Goal: Register for event/course

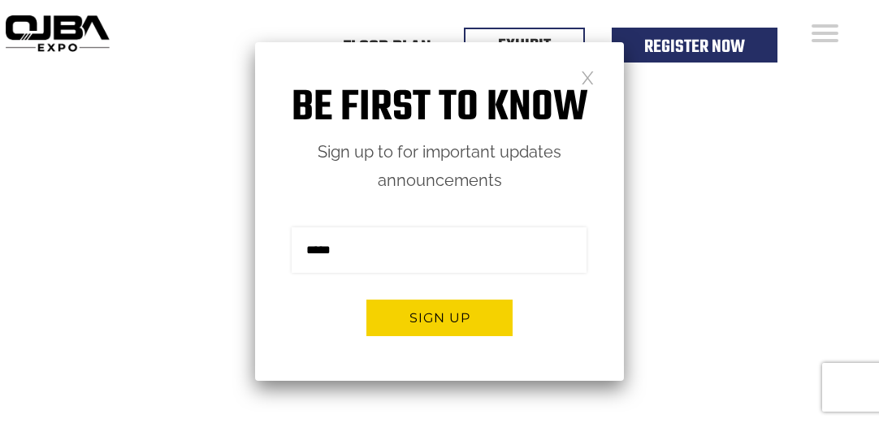
click at [393, 57] on link at bounding box center [588, 77] width 14 height 14
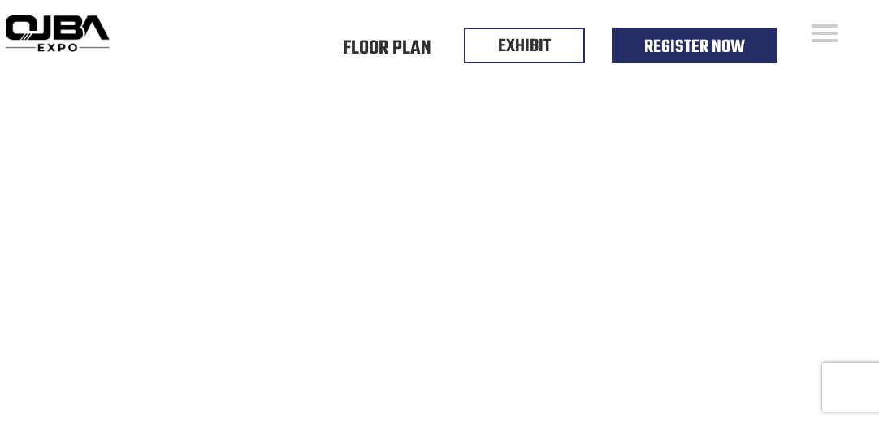
drag, startPoint x: 221, startPoint y: 37, endPoint x: 236, endPoint y: 7, distance: 33.4
click at [221, 37] on div "Floor Plan Floor Plan Events Floor Plan EXHIBIT Register Now" at bounding box center [497, 50] width 764 height 100
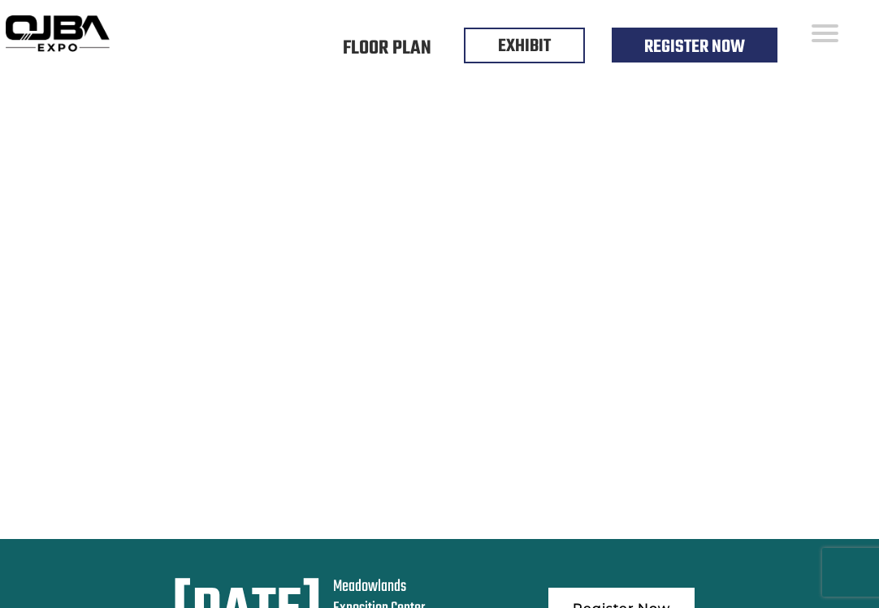
click at [393, 57] on div "Floor Plan Floor Plan Events Floor Plan EXHIBIT Register Now" at bounding box center [497, 50] width 764 height 100
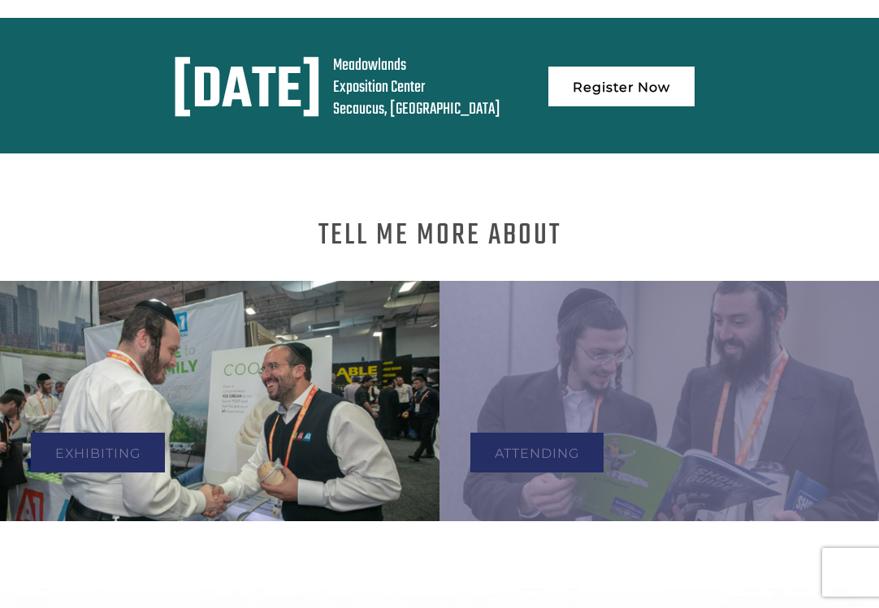
scroll to position [518, 0]
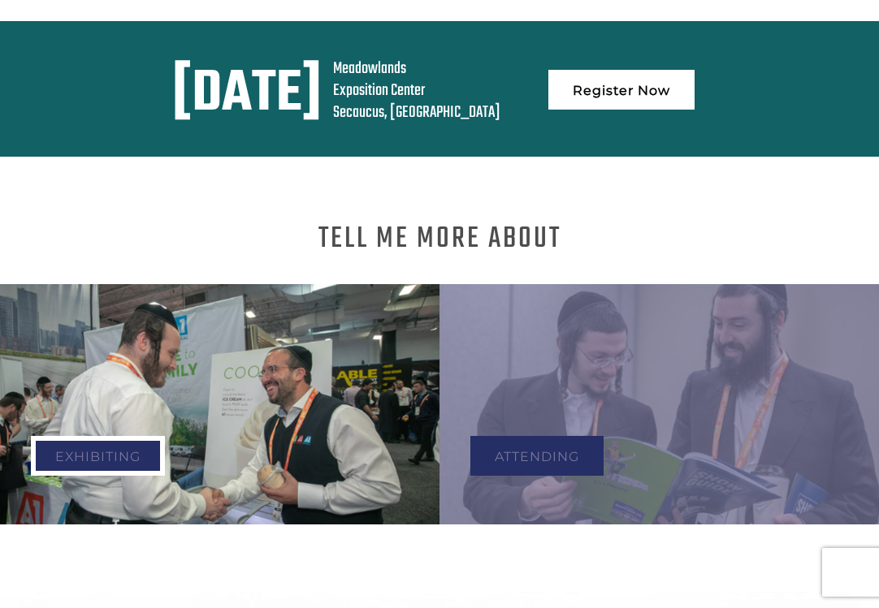
click at [103, 57] on link "Exhibiting" at bounding box center [98, 456] width 134 height 40
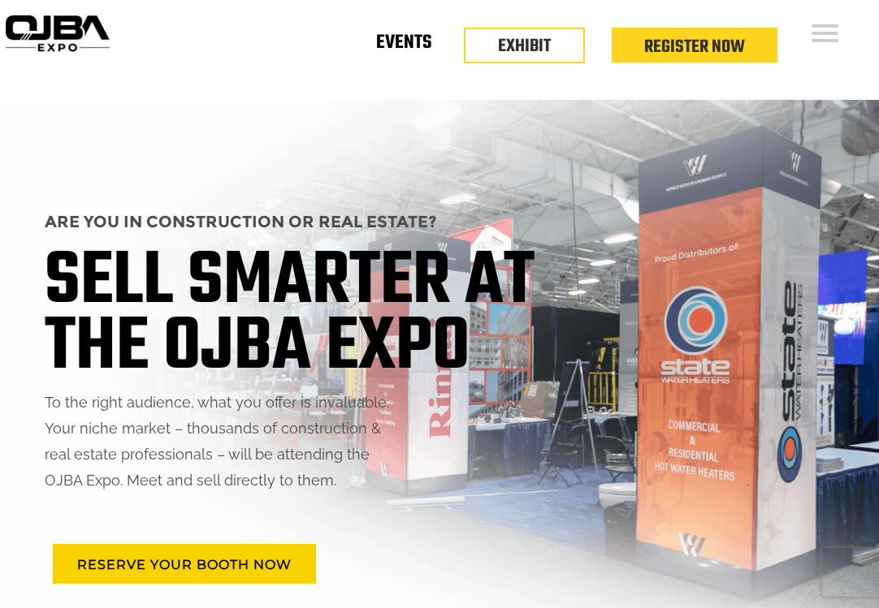
click at [399, 45] on link "Events" at bounding box center [403, 46] width 55 height 6
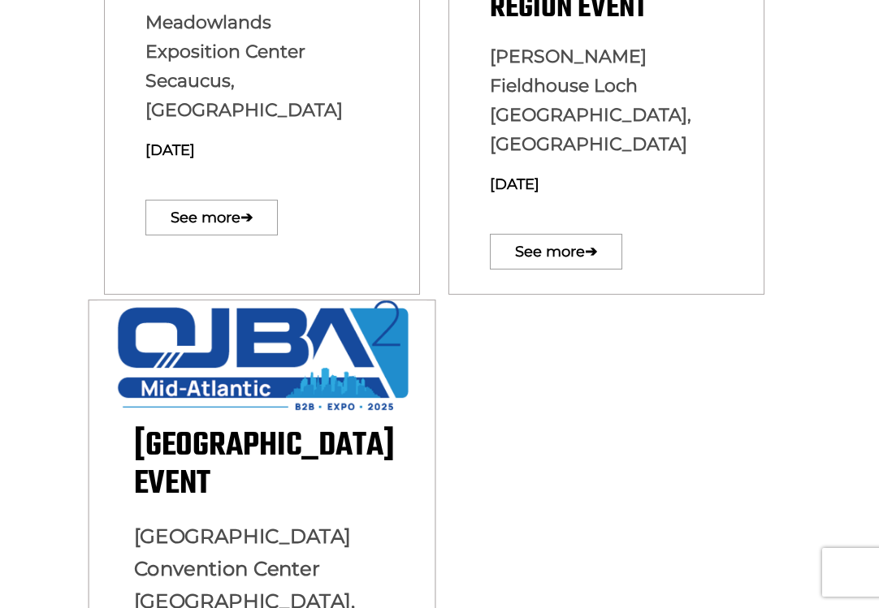
scroll to position [569, 0]
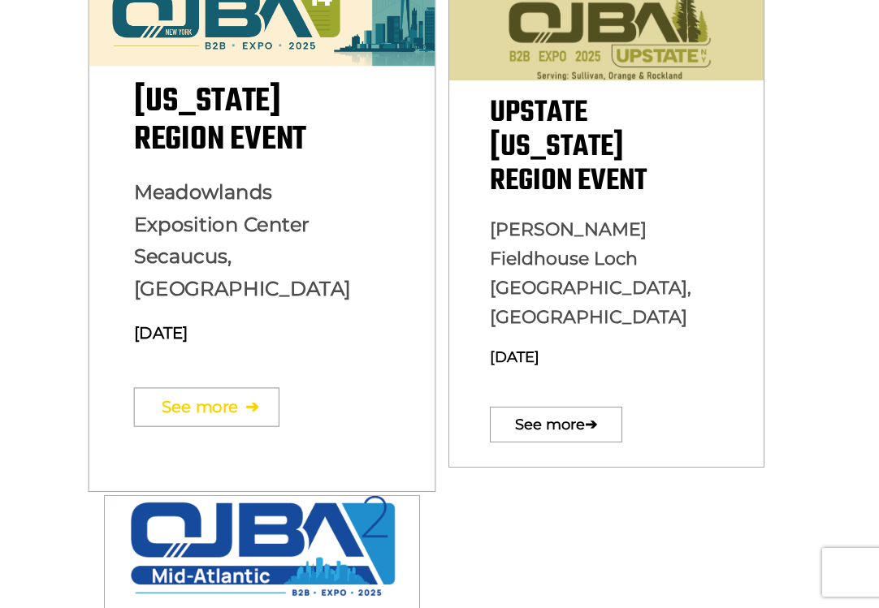
click at [222, 379] on p "See more ➔" at bounding box center [262, 407] width 257 height 56
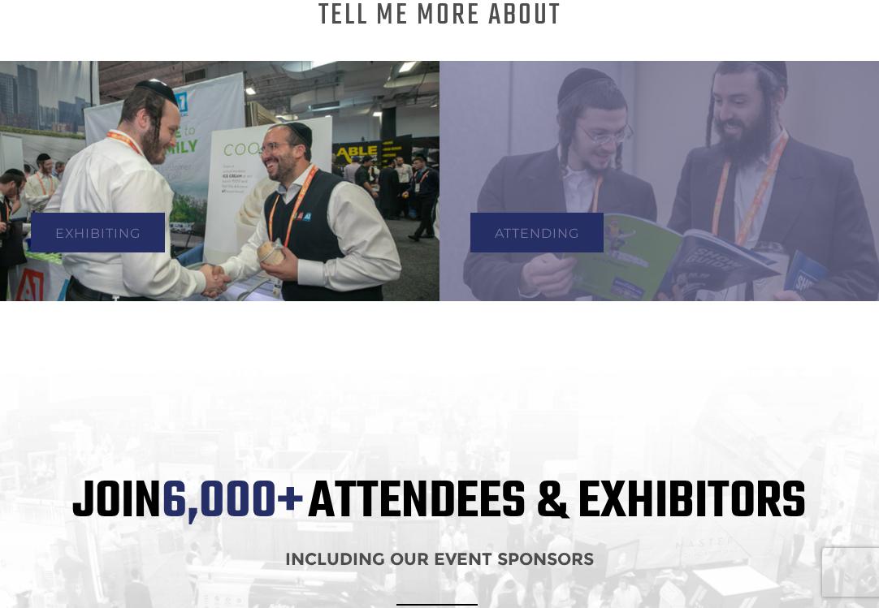
scroll to position [731, 0]
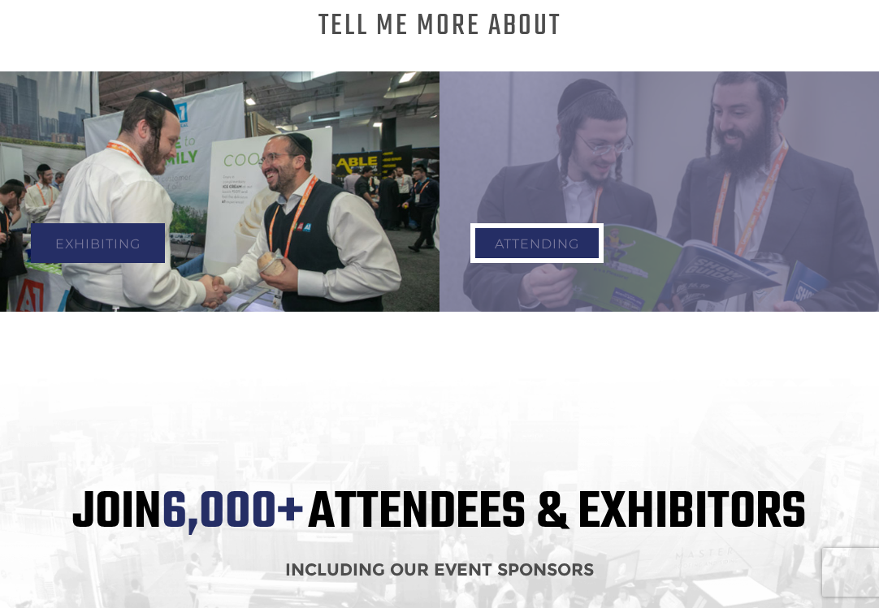
click at [550, 236] on link "Attending" at bounding box center [536, 243] width 133 height 40
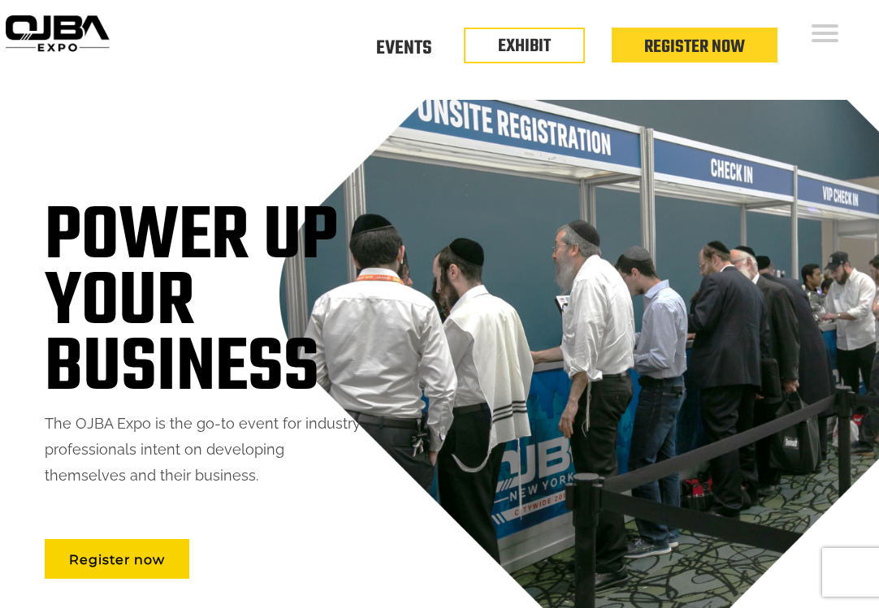
click at [338, 561] on div "Register now" at bounding box center [203, 559] width 316 height 40
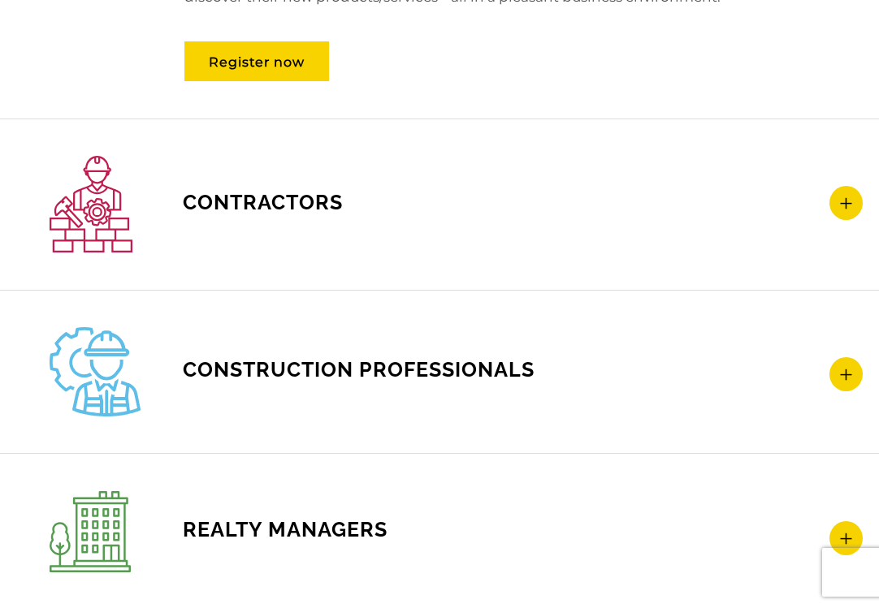
scroll to position [2518, 0]
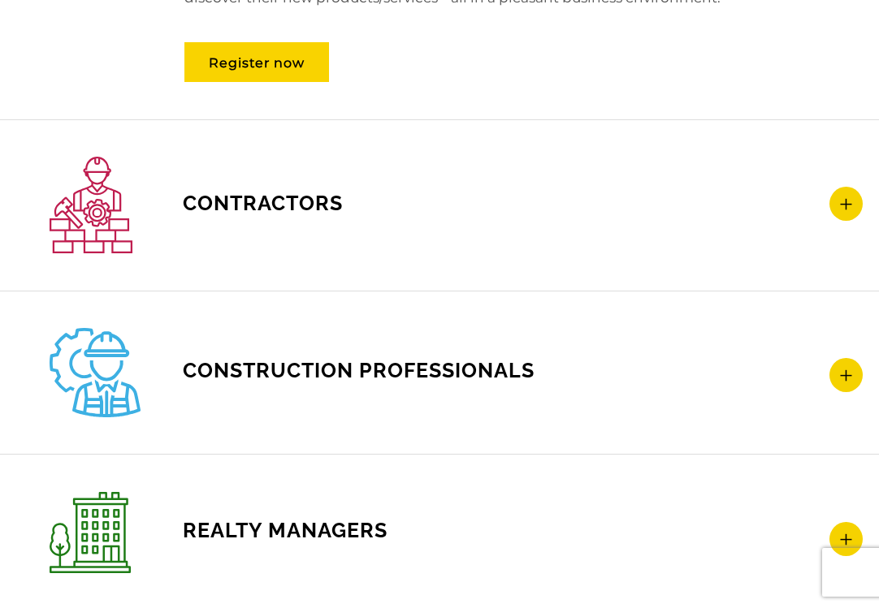
click at [855, 205] on icon at bounding box center [845, 204] width 33 height 34
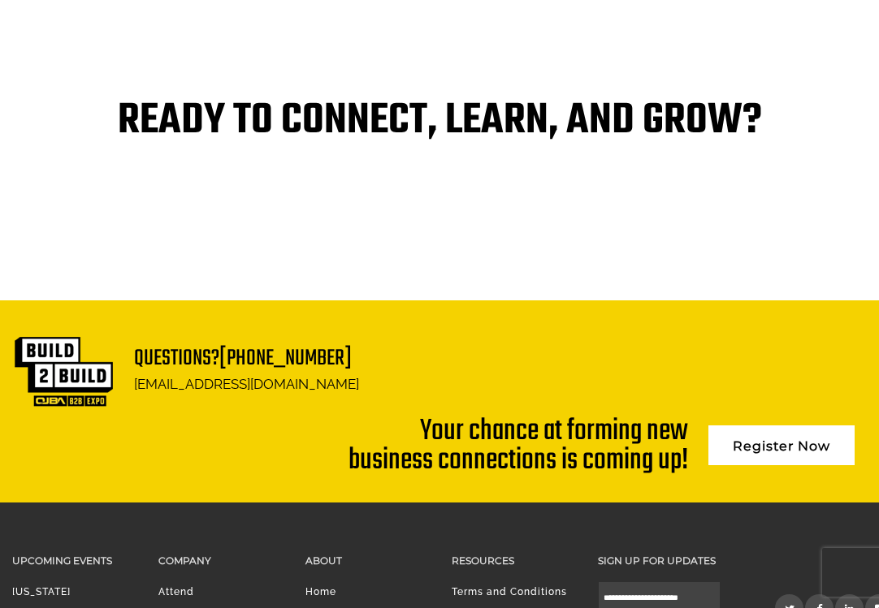
scroll to position [3491, 0]
